Goal: Information Seeking & Learning: Learn about a topic

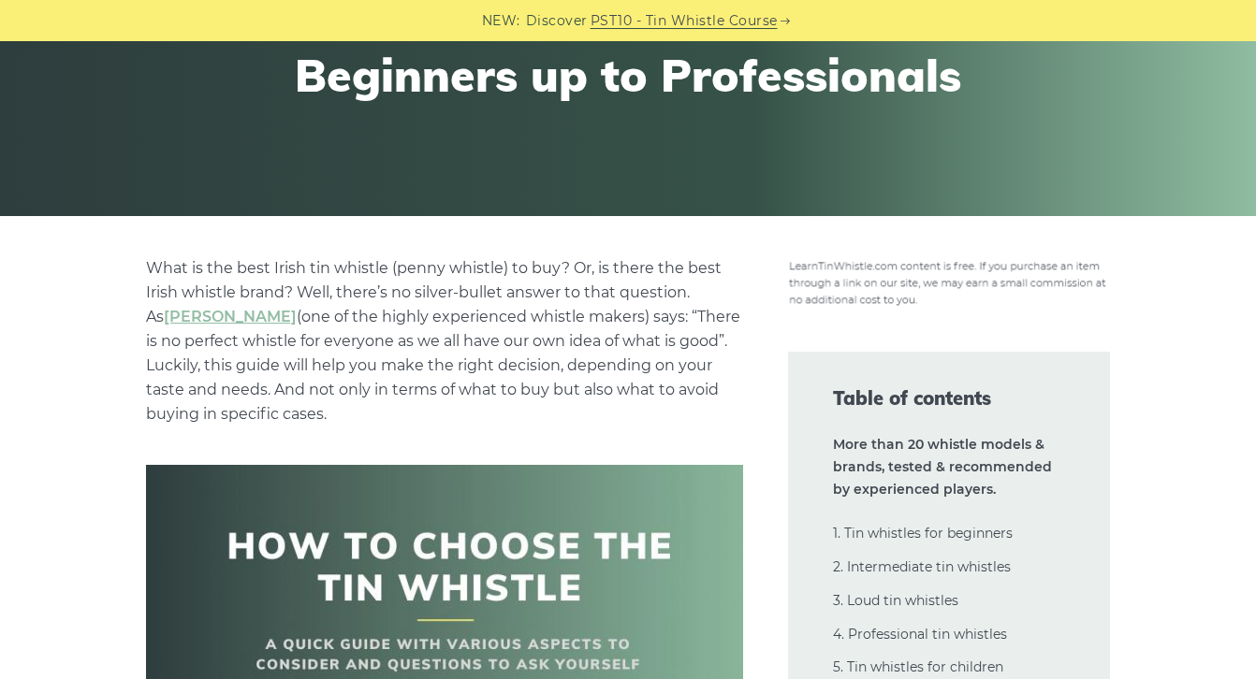
scroll to position [285, 0]
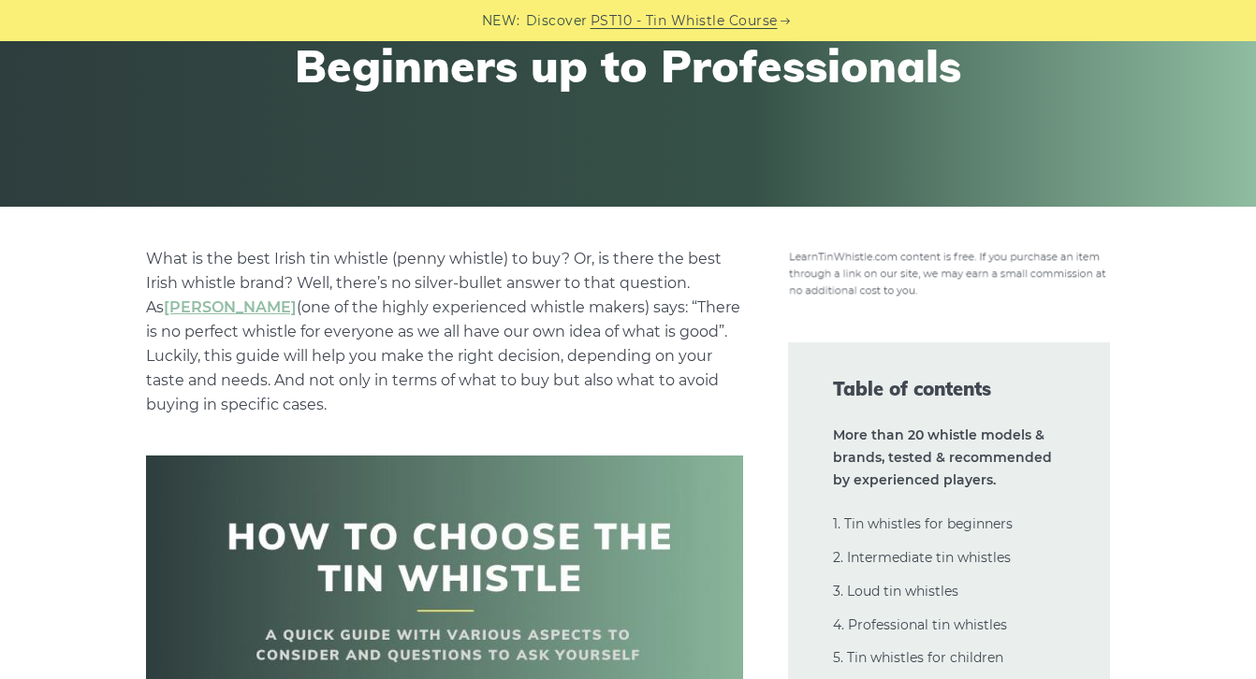
click at [488, 363] on p "What is the best Irish tin whistle ([PERSON_NAME] whistle) to buy? Or, is there…" at bounding box center [444, 332] width 597 height 170
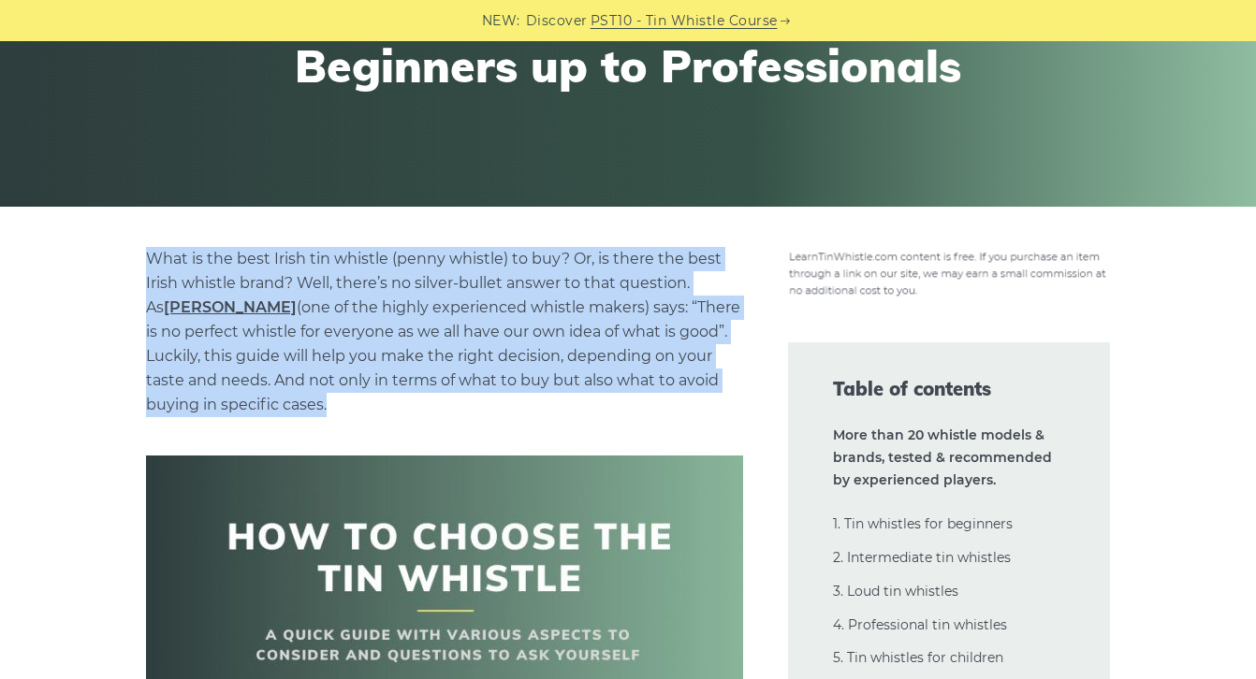
click at [488, 363] on p "What is the best Irish tin whistle ([PERSON_NAME] whistle) to buy? Or, is there…" at bounding box center [444, 332] width 597 height 170
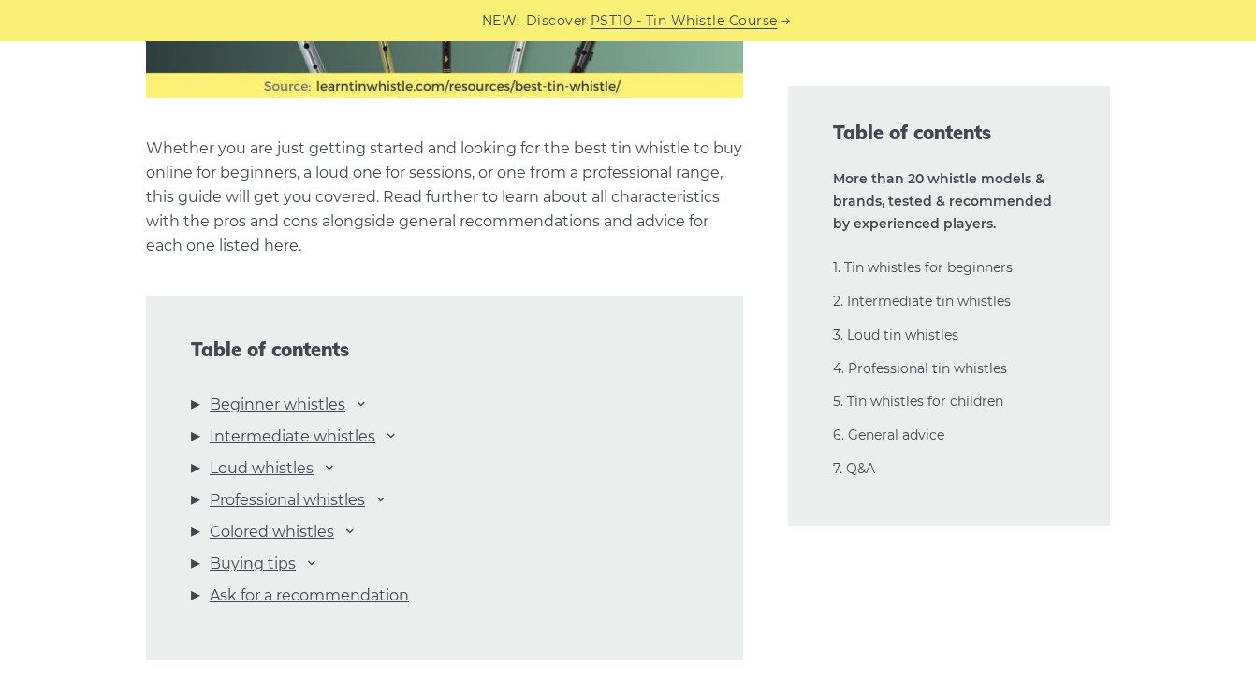
scroll to position [1841, 0]
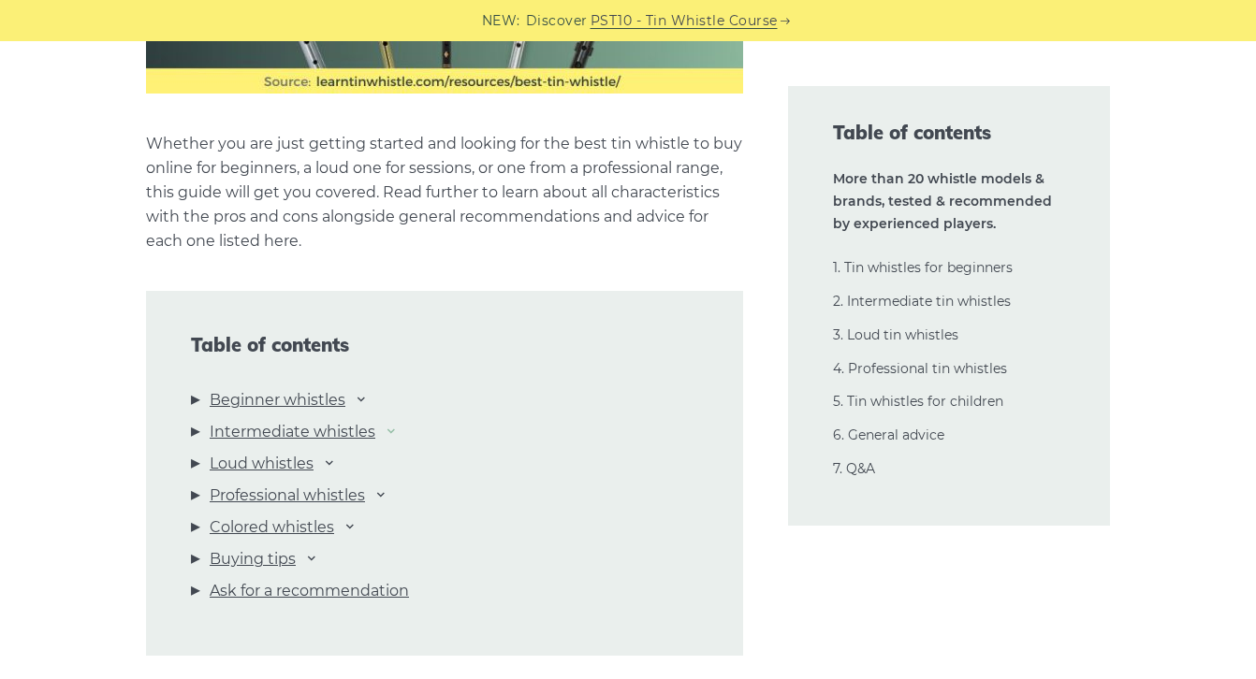
click at [393, 432] on icon at bounding box center [391, 430] width 15 height 15
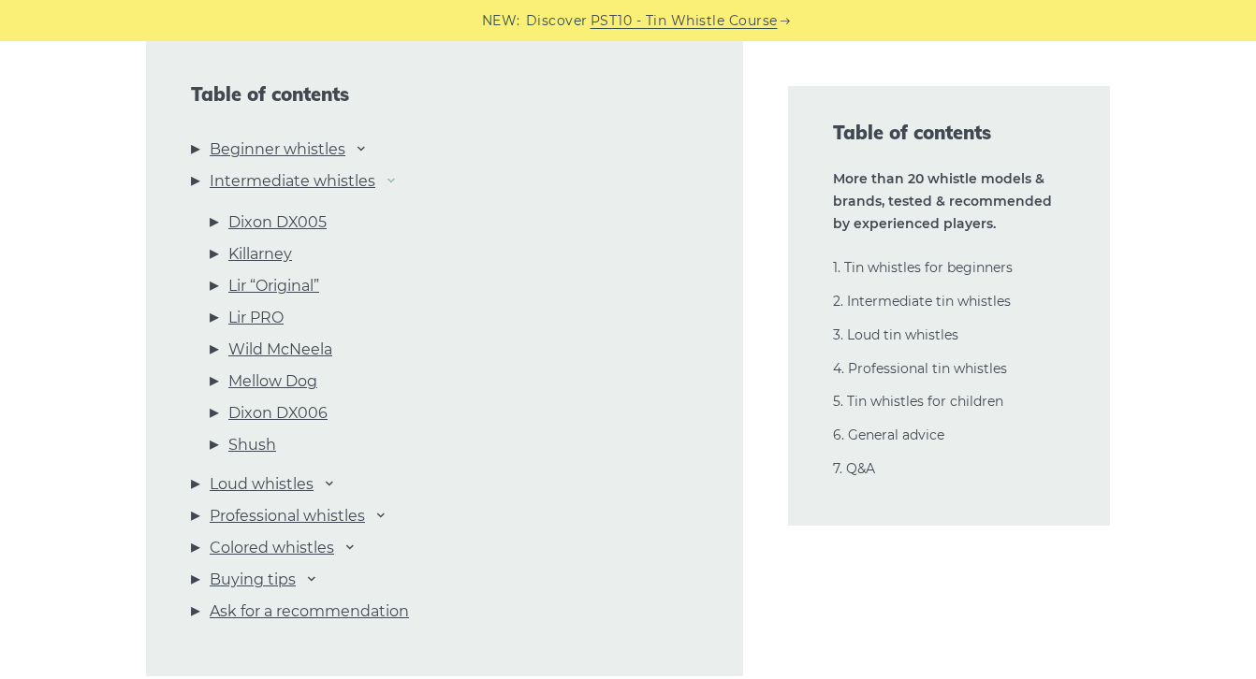
scroll to position [2104, 0]
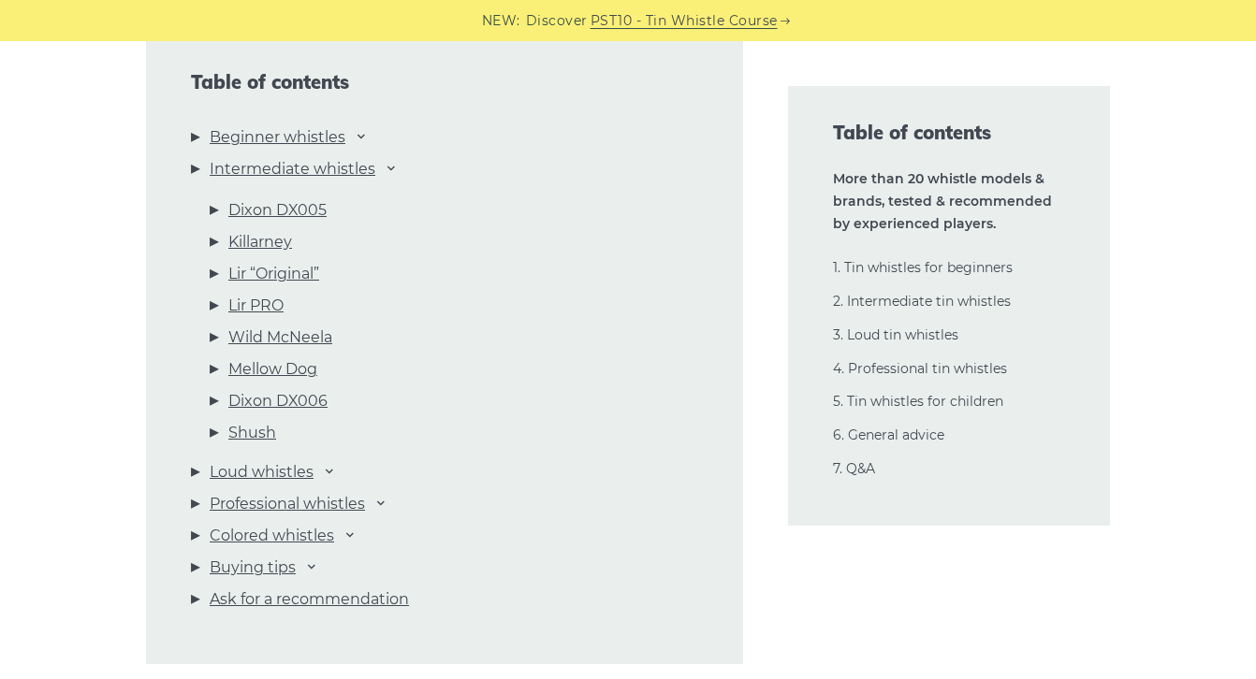
click at [212, 213] on li "Dixon DX005" at bounding box center [454, 214] width 489 height 32
click at [216, 212] on li "Dixon DX005" at bounding box center [454, 214] width 489 height 32
click at [285, 377] on link "Mellow Dog" at bounding box center [272, 370] width 89 height 24
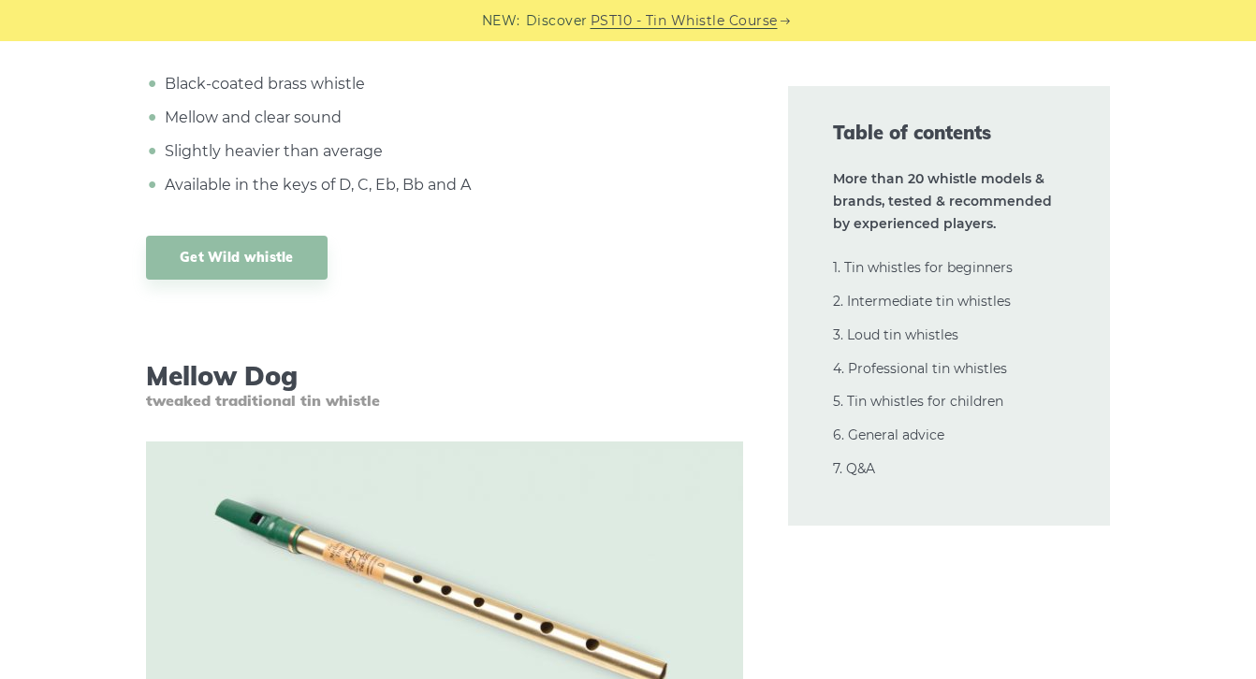
scroll to position [16307, 0]
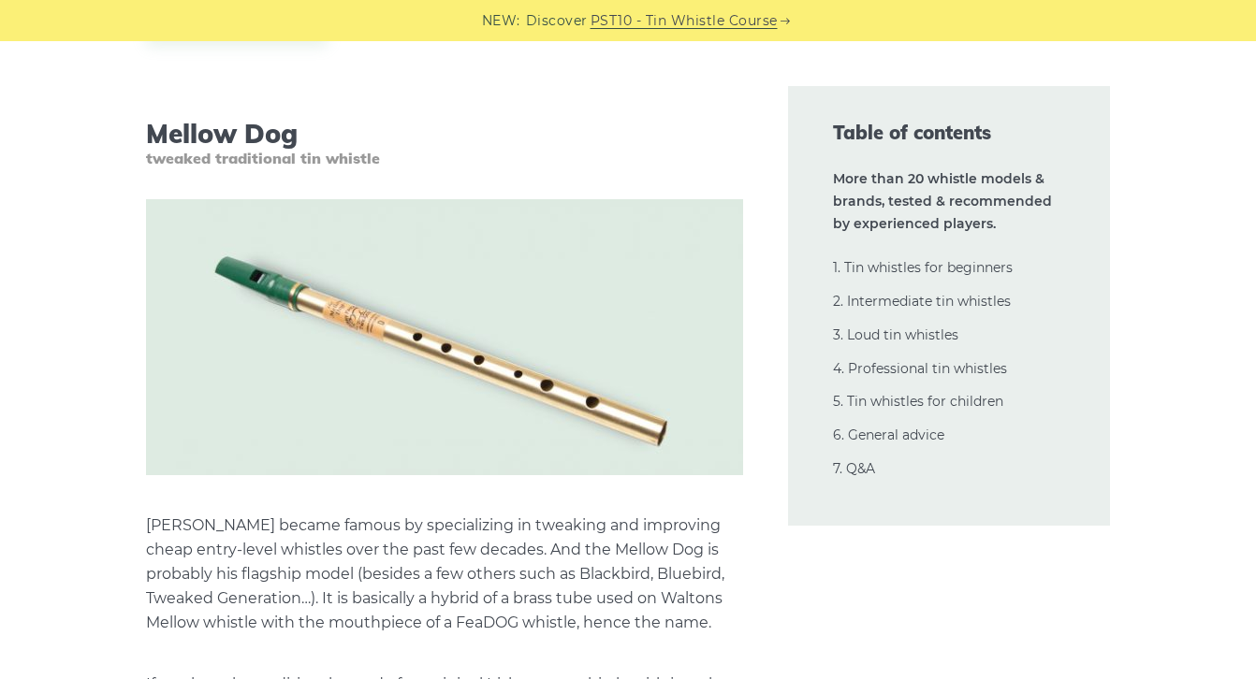
click at [431, 519] on p "[PERSON_NAME] became famous by specializing in tweaking and improving cheap ent…" at bounding box center [444, 575] width 597 height 122
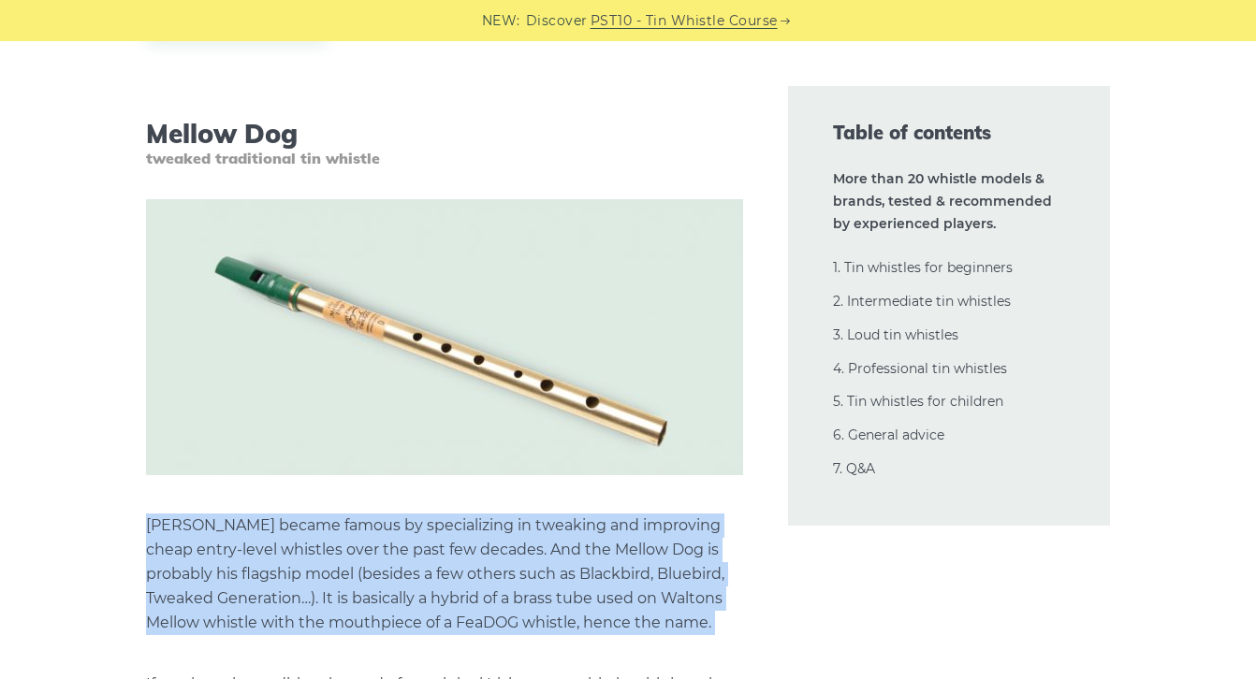
click at [431, 519] on p "[PERSON_NAME] became famous by specializing in tweaking and improving cheap ent…" at bounding box center [444, 575] width 597 height 122
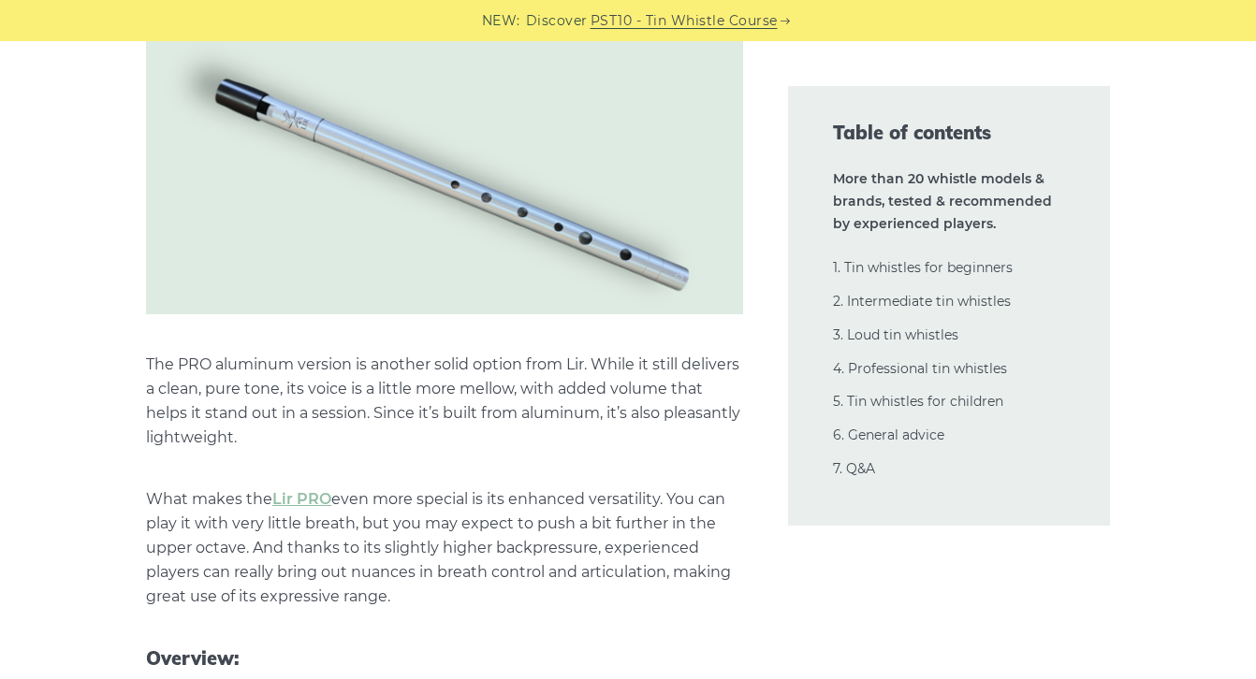
scroll to position [14400, 0]
